Goal: Task Accomplishment & Management: Use online tool/utility

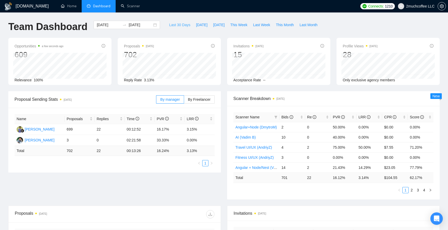
click at [178, 26] on span "Last 30 Days" at bounding box center [179, 25] width 21 height 6
type input "[DATE]"
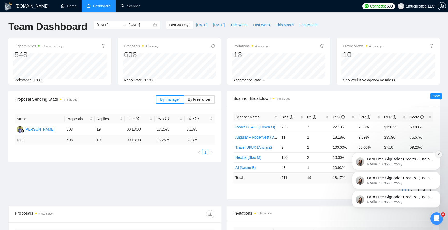
click at [439, 155] on button "Dismiss notification" at bounding box center [438, 154] width 7 height 7
click at [438, 174] on icon "Dismiss notification" at bounding box center [438, 173] width 3 height 3
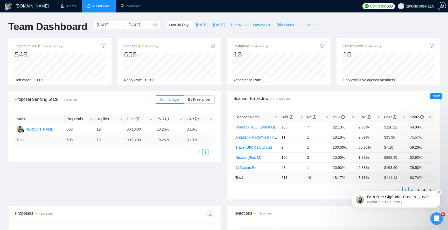
click at [438, 191] on icon "Dismiss notification" at bounding box center [438, 192] width 3 height 3
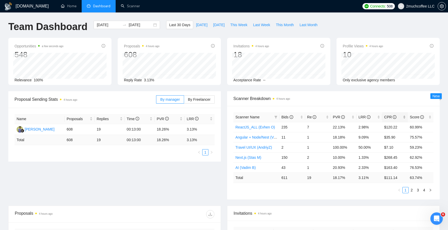
click at [403, 119] on div "CPR" at bounding box center [394, 117] width 21 height 6
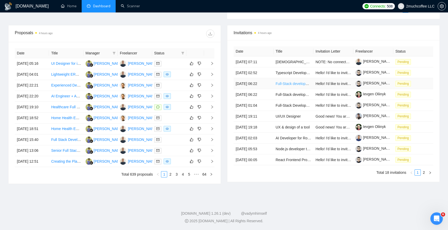
scroll to position [192, 0]
click at [424, 170] on link "2" at bounding box center [424, 173] width 6 height 6
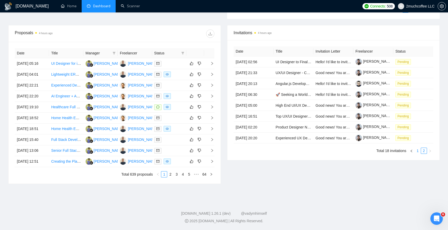
click at [417, 148] on link "1" at bounding box center [417, 151] width 6 height 6
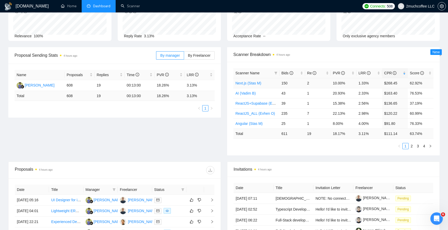
scroll to position [0, 0]
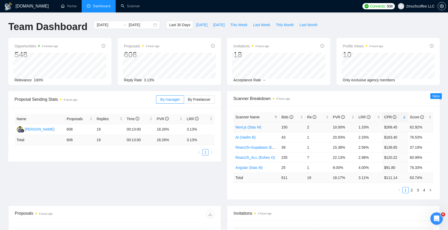
click at [253, 126] on link "Next.js (Stas M)" at bounding box center [248, 127] width 26 height 4
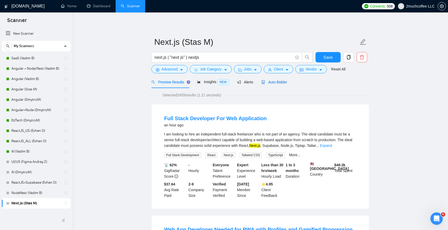
click at [280, 83] on span "Auto Bidder" at bounding box center [274, 82] width 26 height 4
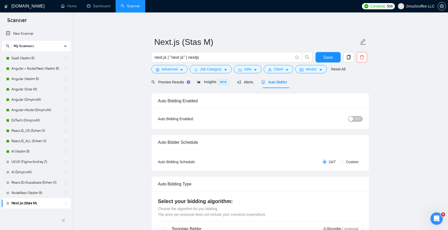
checkbox input "true"
click at [133, 5] on link "Scanner" at bounding box center [130, 6] width 19 height 4
